Goal: Task Accomplishment & Management: Use online tool/utility

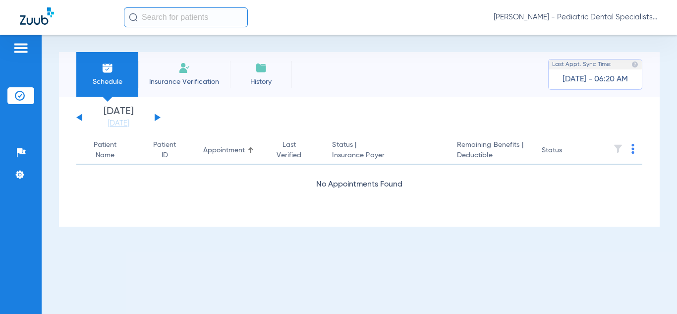
click at [572, 16] on span "[PERSON_NAME] - Pediatric Dental Specialists of [GEOGRAPHIC_DATA][US_STATE]" at bounding box center [576, 17] width 164 height 10
click at [605, 34] on span "Account Selection" at bounding box center [620, 35] width 56 height 7
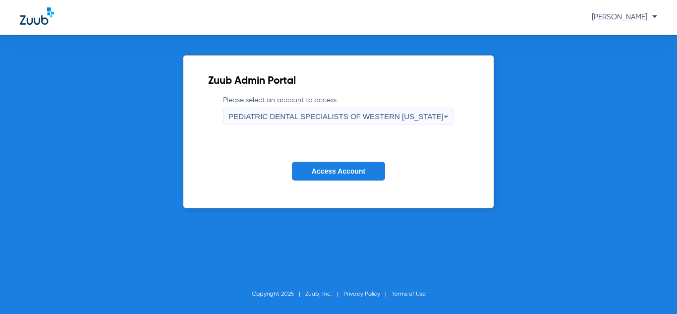
click at [335, 169] on span "Access Account" at bounding box center [339, 171] width 54 height 8
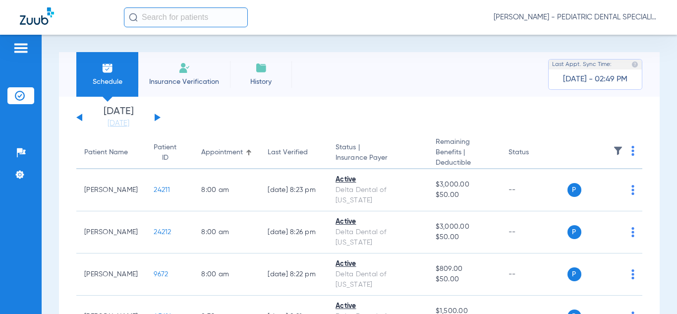
click at [634, 150] on img at bounding box center [632, 151] width 3 height 10
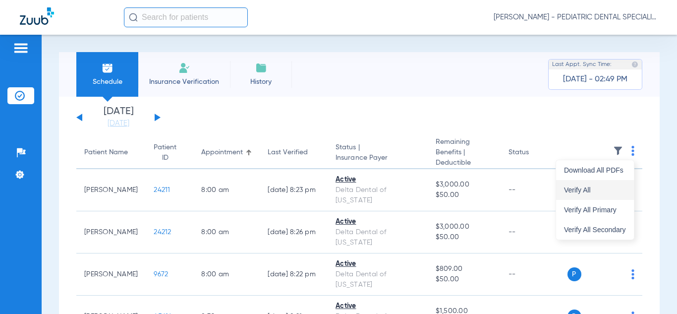
click at [587, 189] on span "Verify All" at bounding box center [595, 189] width 62 height 7
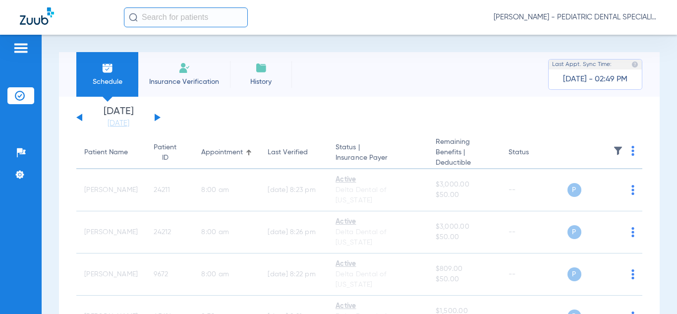
click at [589, 18] on span "[PERSON_NAME] - PEDIATRIC DENTAL SPECIALISTS OF WESTERN [US_STATE]" at bounding box center [576, 17] width 164 height 10
click at [601, 35] on span "Account Selection" at bounding box center [620, 35] width 56 height 7
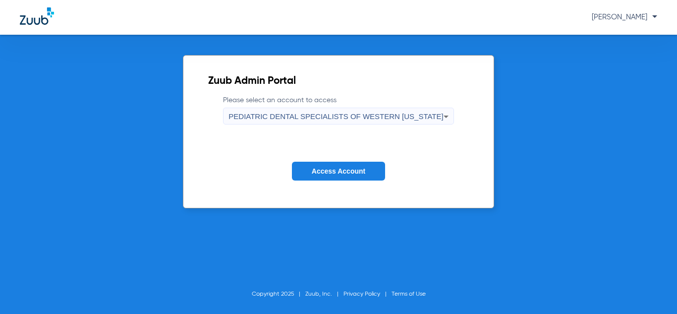
click at [379, 119] on span "PEDIATRIC DENTAL SPECIALISTS OF WESTERN [US_STATE]" at bounding box center [335, 116] width 215 height 8
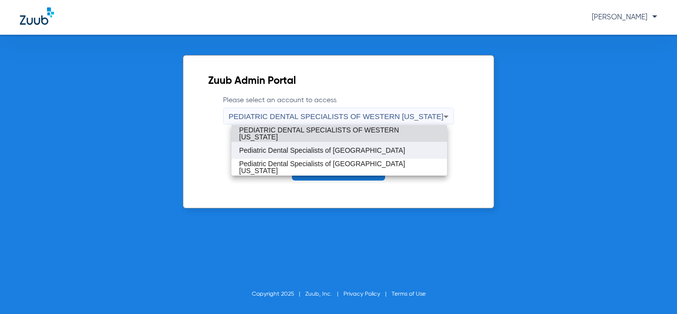
click at [360, 147] on span "Pediatric Dental Specialists of [GEOGRAPHIC_DATA]" at bounding box center [322, 150] width 166 height 7
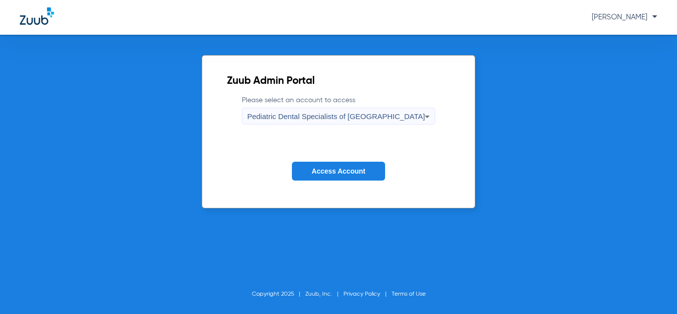
click at [360, 147] on form "Please select an account to access Pediatric Dental Specialists of Montrose Acc…" at bounding box center [338, 145] width 223 height 101
click at [354, 166] on button "Access Account" at bounding box center [338, 171] width 93 height 19
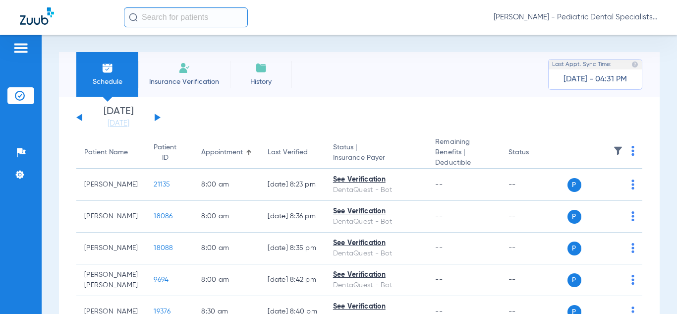
click at [633, 148] on img at bounding box center [632, 151] width 3 height 10
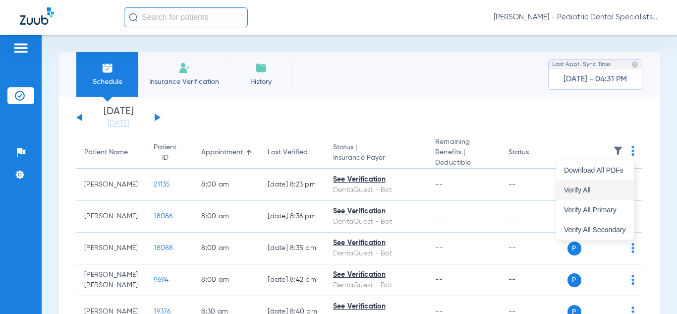
click at [582, 192] on span "Verify All" at bounding box center [595, 189] width 62 height 7
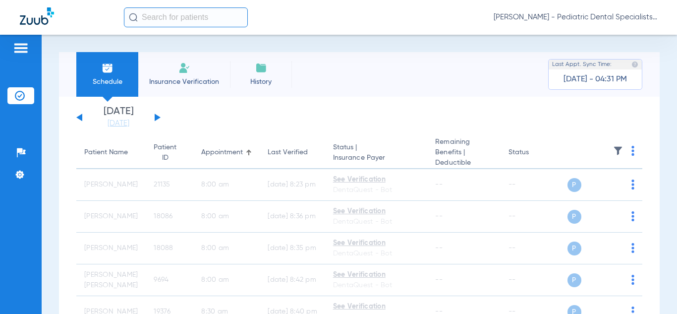
click at [602, 15] on span "[PERSON_NAME] - Pediatric Dental Specialists of [GEOGRAPHIC_DATA]" at bounding box center [576, 17] width 164 height 10
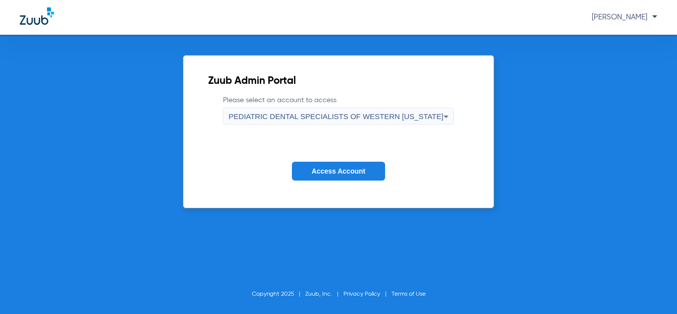
click at [394, 113] on span "PEDIATRIC DENTAL SPECIALISTS OF WESTERN [US_STATE]" at bounding box center [335, 116] width 215 height 8
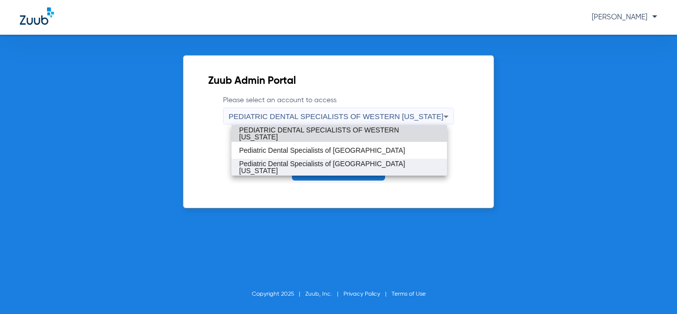
click at [347, 169] on span "Pediatric Dental Specialists of [GEOGRAPHIC_DATA][US_STATE]" at bounding box center [339, 167] width 200 height 14
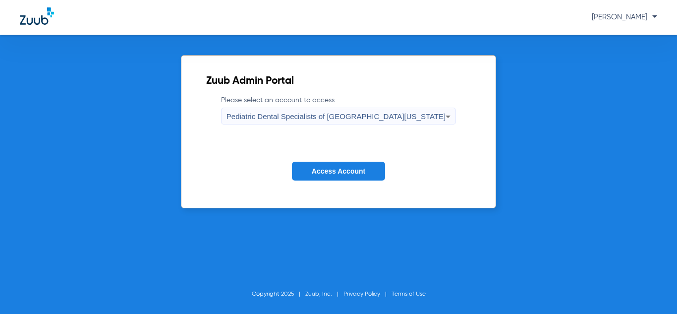
click at [347, 169] on span "Access Account" at bounding box center [339, 171] width 54 height 8
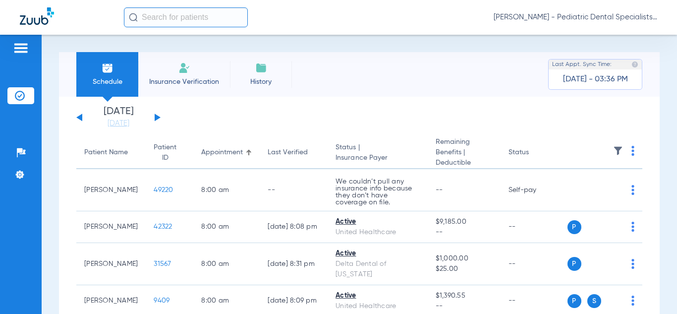
click at [632, 147] on img at bounding box center [632, 151] width 3 height 10
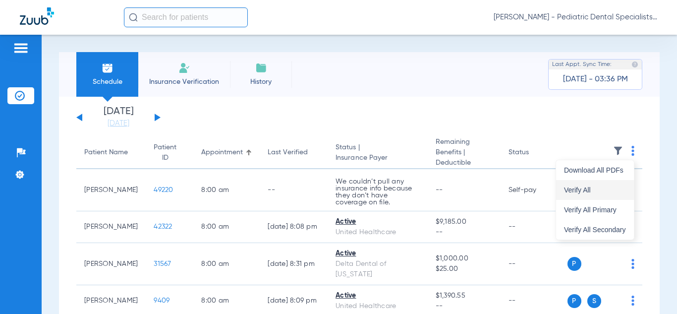
click at [577, 189] on span "Verify All" at bounding box center [595, 189] width 62 height 7
